Goal: Task Accomplishment & Management: Use online tool/utility

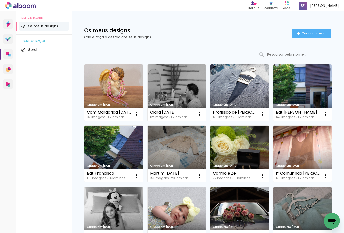
click at [115, 94] on link "Criado em [DATE]" at bounding box center [113, 92] width 59 height 57
